Goal: Navigation & Orientation: Understand site structure

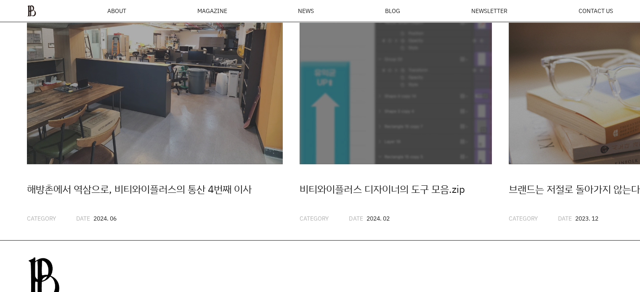
scroll to position [2070, 0]
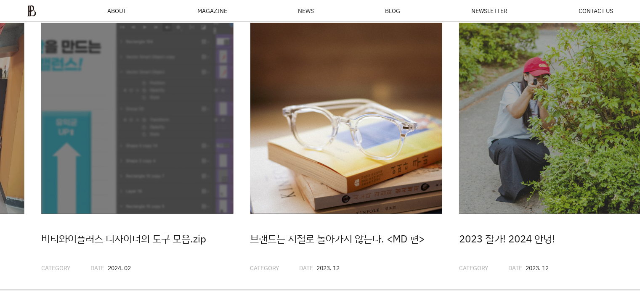
click at [325, 208] on img "3 / 20" at bounding box center [346, 118] width 192 height 192
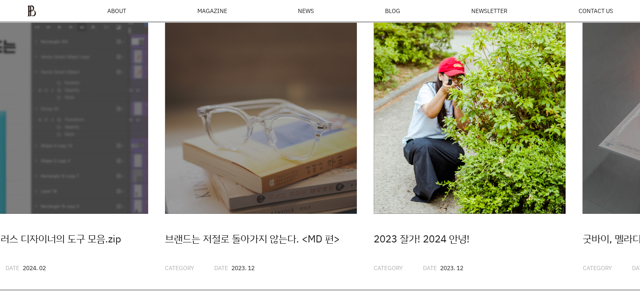
click at [373, 127] on img "4 / 20" at bounding box center [469, 118] width 192 height 192
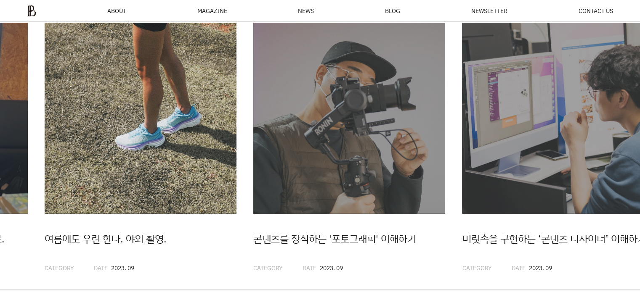
click at [83, 149] on img "7 / 20" at bounding box center [141, 118] width 192 height 192
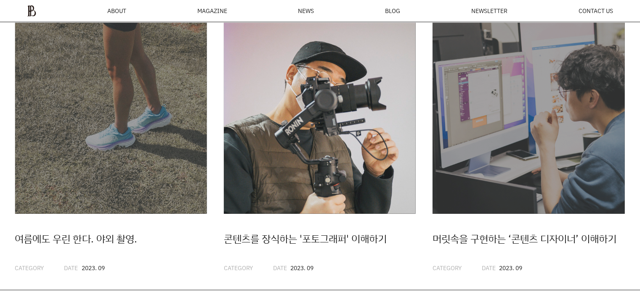
scroll to position [0, 0]
click at [224, 162] on img "8 / 20" at bounding box center [320, 118] width 192 height 192
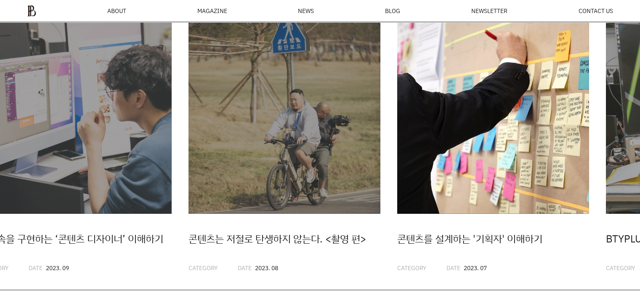
click at [440, 166] on img "11 / 20" at bounding box center [493, 118] width 192 height 192
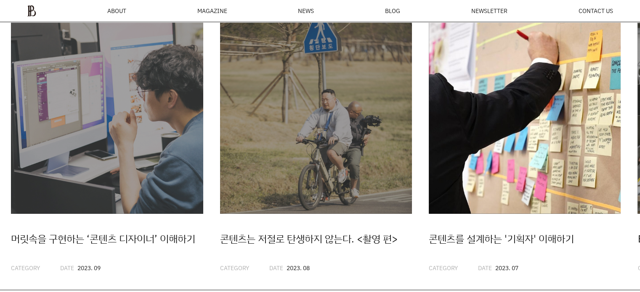
click at [429, 181] on img "11 / 20" at bounding box center [525, 118] width 192 height 192
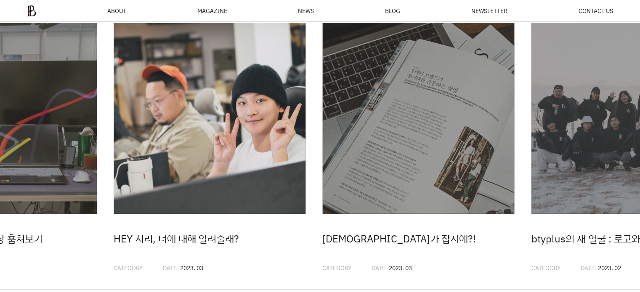
click at [132, 214] on img "13 / 20" at bounding box center [210, 118] width 192 height 192
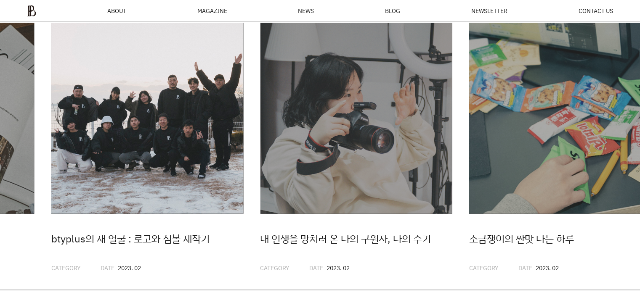
click at [143, 214] on img "15 / 20" at bounding box center [147, 118] width 192 height 192
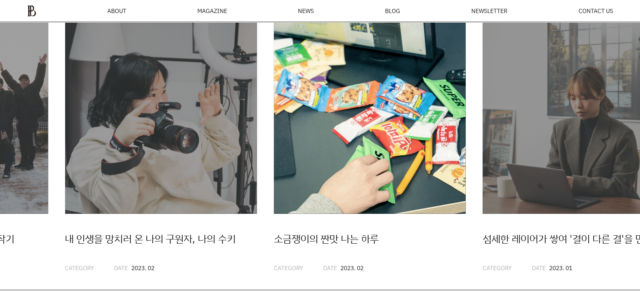
click at [273, 209] on img "17 / 20" at bounding box center [369, 118] width 192 height 192
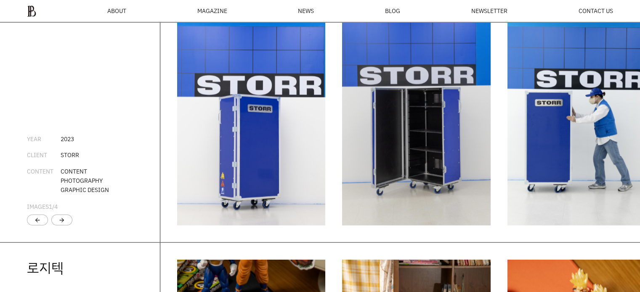
scroll to position [1313, 0]
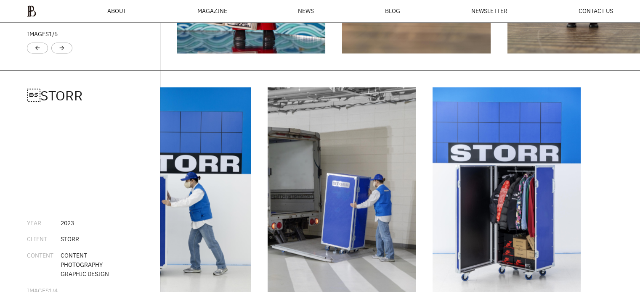
click at [124, 246] on div "[PERSON_NAME] YEAR [DATE] CLIENT [PERSON_NAME] CONTENT CONTENT PHOTOGRAPHY GRA…" at bounding box center [320, 199] width 640 height 256
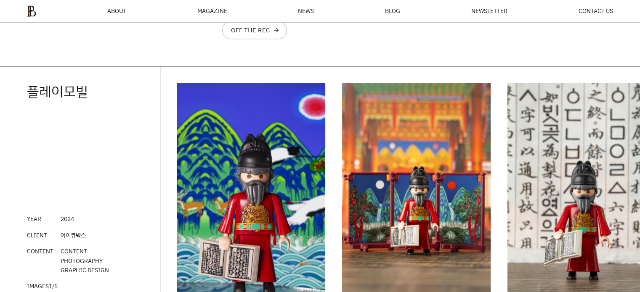
scroll to position [1103, 0]
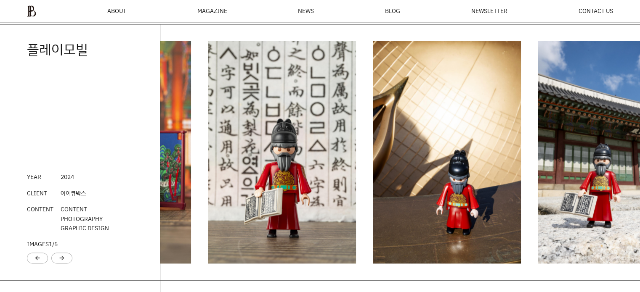
click at [227, 184] on img "3 / 6" at bounding box center [282, 152] width 148 height 222
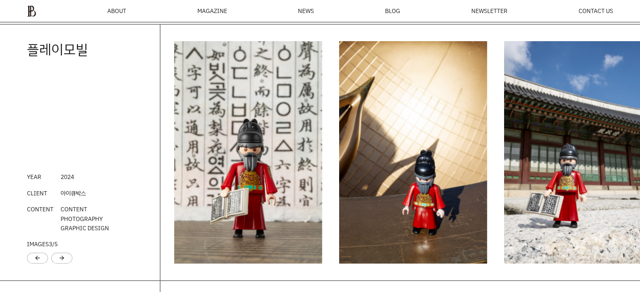
click at [504, 195] on img "5 / 6" at bounding box center [578, 152] width 148 height 222
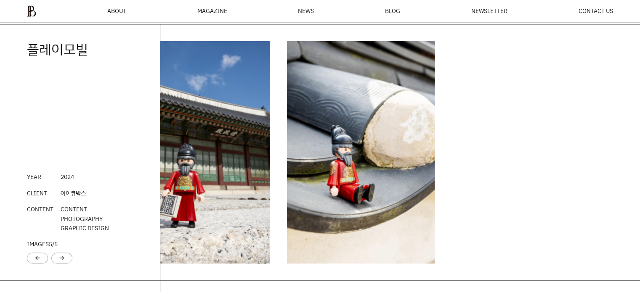
click at [108, 195] on div "플레이모빌 YEAR 202 4 CLIENT 아이큐박스 CONTENT CONTENT PHOTOGRAPHY GRAPHIC DESIGN IMAGES…" at bounding box center [320, 152] width 640 height 256
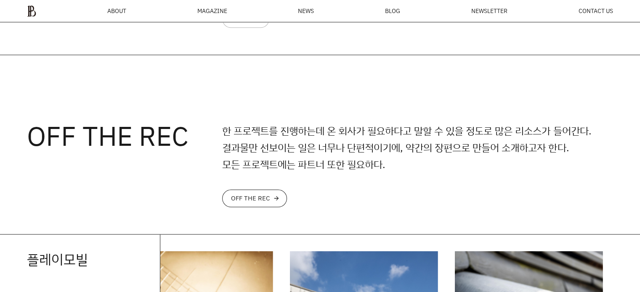
scroll to position [850, 0]
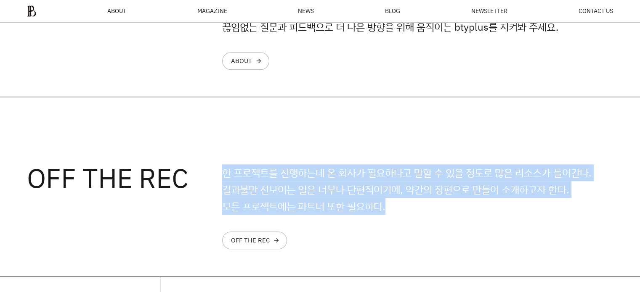
drag, startPoint x: 391, startPoint y: 206, endPoint x: 199, endPoint y: 184, distance: 193.5
click at [199, 184] on div "OFF THE REC 한 프로젝트를 진행하는데 온 회사가 필요하다고 말할 수 있을 정도로 많은 리소스가 들어간다. 결과물만 선보이는 일은 너무…" at bounding box center [320, 186] width 640 height 179
click at [221, 183] on h3 "OFF THE REC" at bounding box center [124, 177] width 195 height 27
drag, startPoint x: 299, startPoint y: 189, endPoint x: 424, endPoint y: 204, distance: 126.1
click at [410, 206] on p "한 프로젝트를 진행하는데 온 회사가 필요하다고 말할 수 있을 정도로 많은 리소스가 들어간다. 결과물만 선보이는 일은 너무나 단편적이기에, 약간…" at bounding box center [417, 189] width 391 height 50
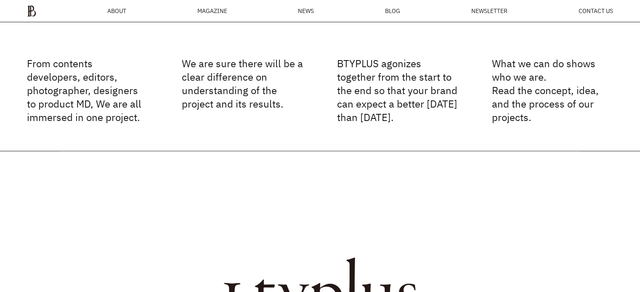
scroll to position [0, 0]
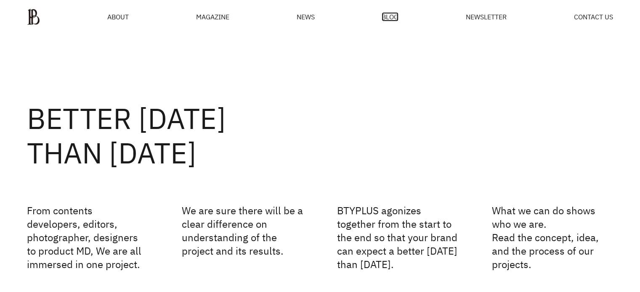
click at [387, 13] on span "BLOG" at bounding box center [389, 16] width 17 height 7
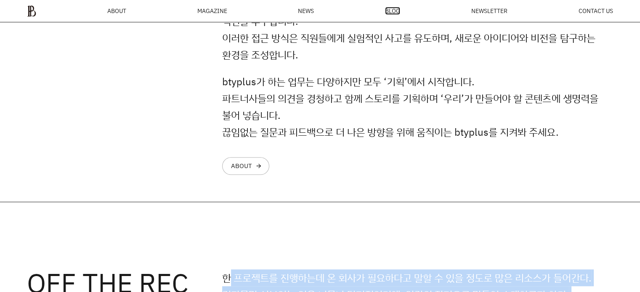
scroll to position [913, 0]
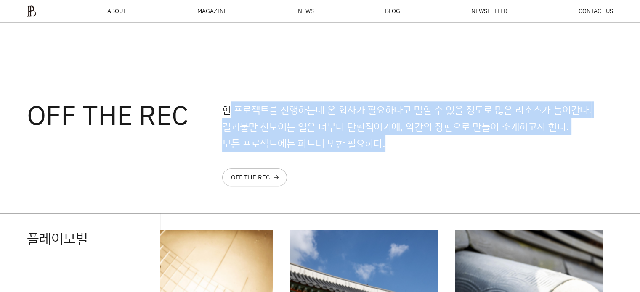
click at [248, 127] on p "한 프로젝트를 진행하는데 온 회사가 필요하다고 말할 수 있을 정도로 많은 리소스가 들어간다. 결과물만 선보이는 일은 너무나 단편적이기에, 약간…" at bounding box center [417, 126] width 391 height 50
drag, startPoint x: 210, startPoint y: 106, endPoint x: 468, endPoint y: 148, distance: 260.8
click at [468, 148] on div "OFF THE REC 한 프로젝트를 진행하는데 온 회사가 필요하다고 말할 수 있을 정도로 많은 리소스가 들어간다. 결과물만 선보이는 일은 너무…" at bounding box center [320, 123] width 640 height 179
click at [468, 148] on p "한 프로젝트를 진행하는데 온 회사가 필요하다고 말할 수 있을 정도로 많은 리소스가 들어간다. 결과물만 선보이는 일은 너무나 단편적이기에, 약간…" at bounding box center [417, 126] width 391 height 50
drag, startPoint x: 392, startPoint y: 129, endPoint x: 216, endPoint y: 89, distance: 181.2
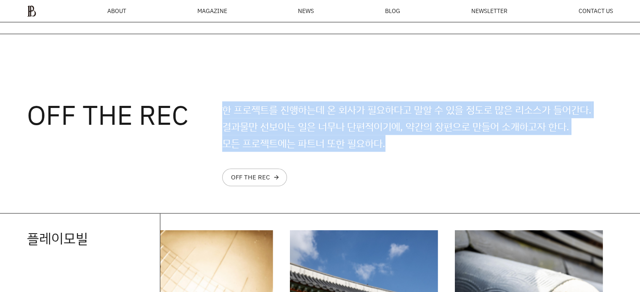
click at [216, 89] on div "OFF THE REC 한 프로젝트를 진행하는데 온 회사가 필요하다고 말할 수 있을 정도로 많은 리소스가 들어간다. 결과물만 선보이는 일은 너무…" at bounding box center [320, 123] width 640 height 179
click at [224, 104] on p "한 프로젝트를 진행하는데 온 회사가 필요하다고 말할 수 있을 정도로 많은 리소스가 들어간다. 결과물만 선보이는 일은 너무나 단편적이기에, 약간…" at bounding box center [417, 126] width 391 height 50
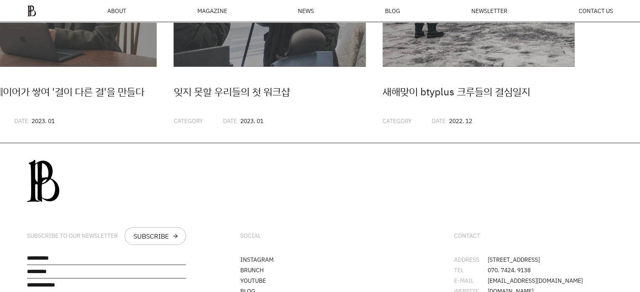
scroll to position [2091, 0]
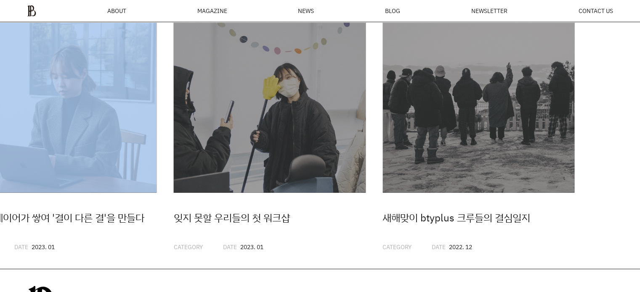
drag, startPoint x: 501, startPoint y: 269, endPoint x: 0, endPoint y: 225, distance: 503.2
click at [0, 225] on div "해방촌에서 역삼으로, 비티와이플러스의 통산 4번째 이사 CATEGORY DATE 2024. 06 비티와이플러스 디자이너의 도구 모음.zip C…" at bounding box center [320, 126] width 640 height 285
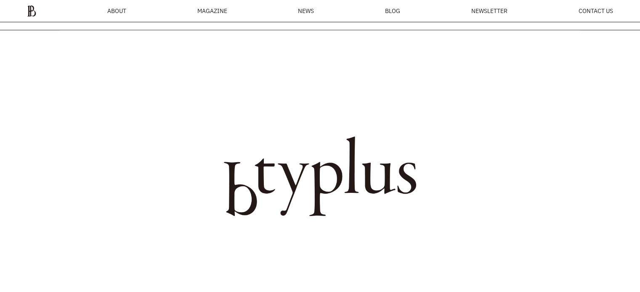
scroll to position [0, 0]
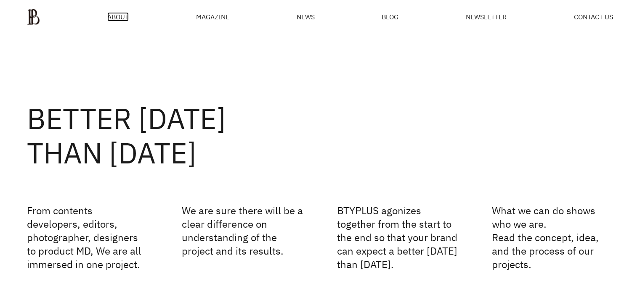
click at [124, 15] on span "ABOUT" at bounding box center [117, 16] width 21 height 7
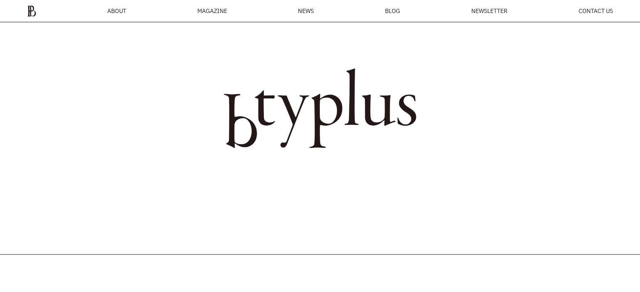
scroll to position [367, 0]
